Goal: Transaction & Acquisition: Subscribe to service/newsletter

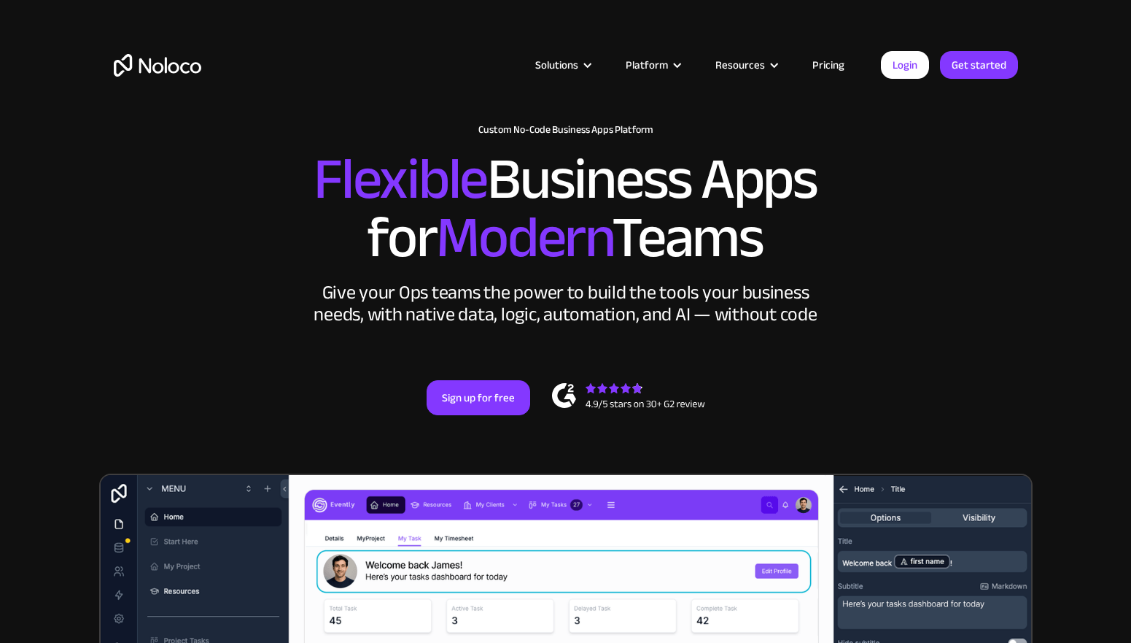
click at [835, 69] on link "Pricing" at bounding box center [828, 64] width 69 height 19
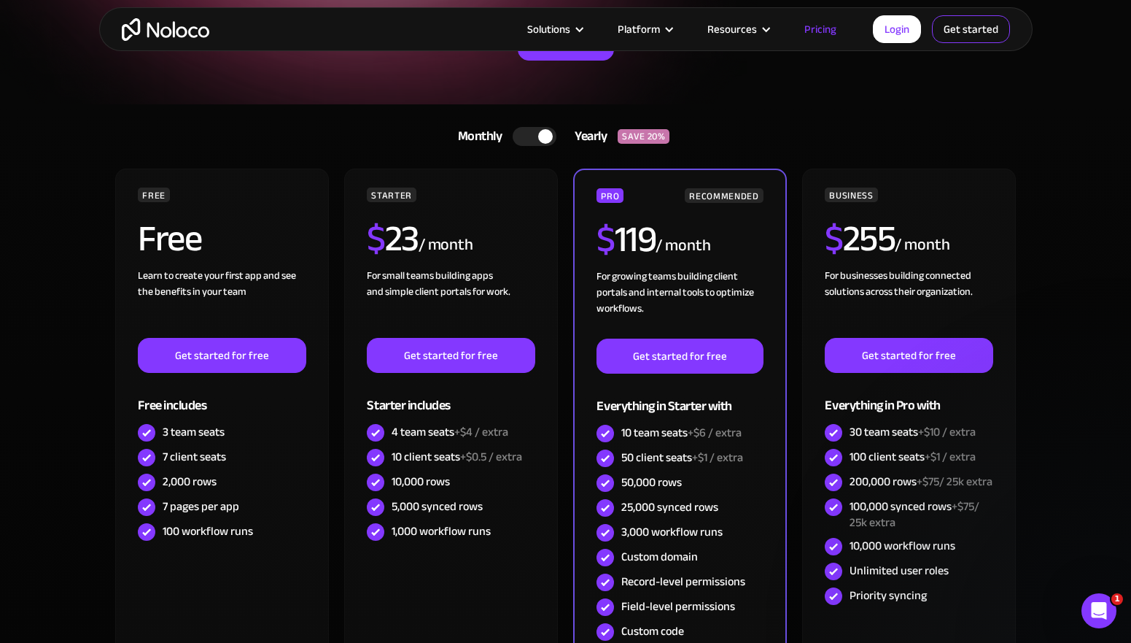
click at [980, 28] on link "Get started" at bounding box center [971, 29] width 78 height 28
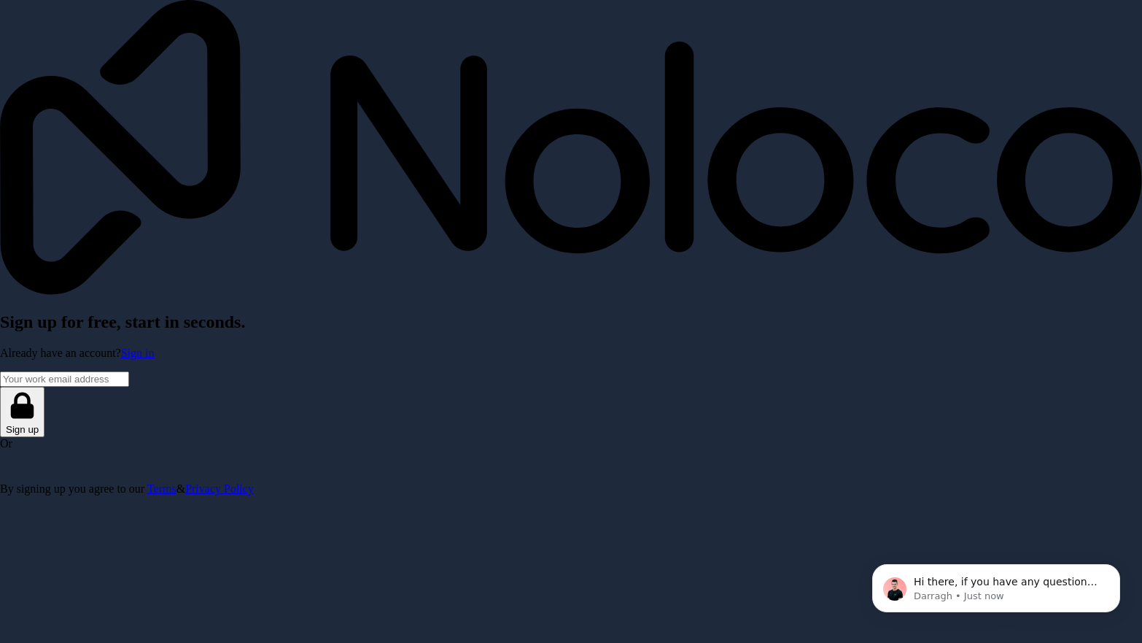
click at [129, 371] on input "Email address" at bounding box center [64, 378] width 129 height 15
type input "[EMAIL_ADDRESS][DOMAIN_NAME]"
click at [44, 387] on button "Sign up" at bounding box center [22, 412] width 44 height 50
